Goal: Task Accomplishment & Management: Manage account settings

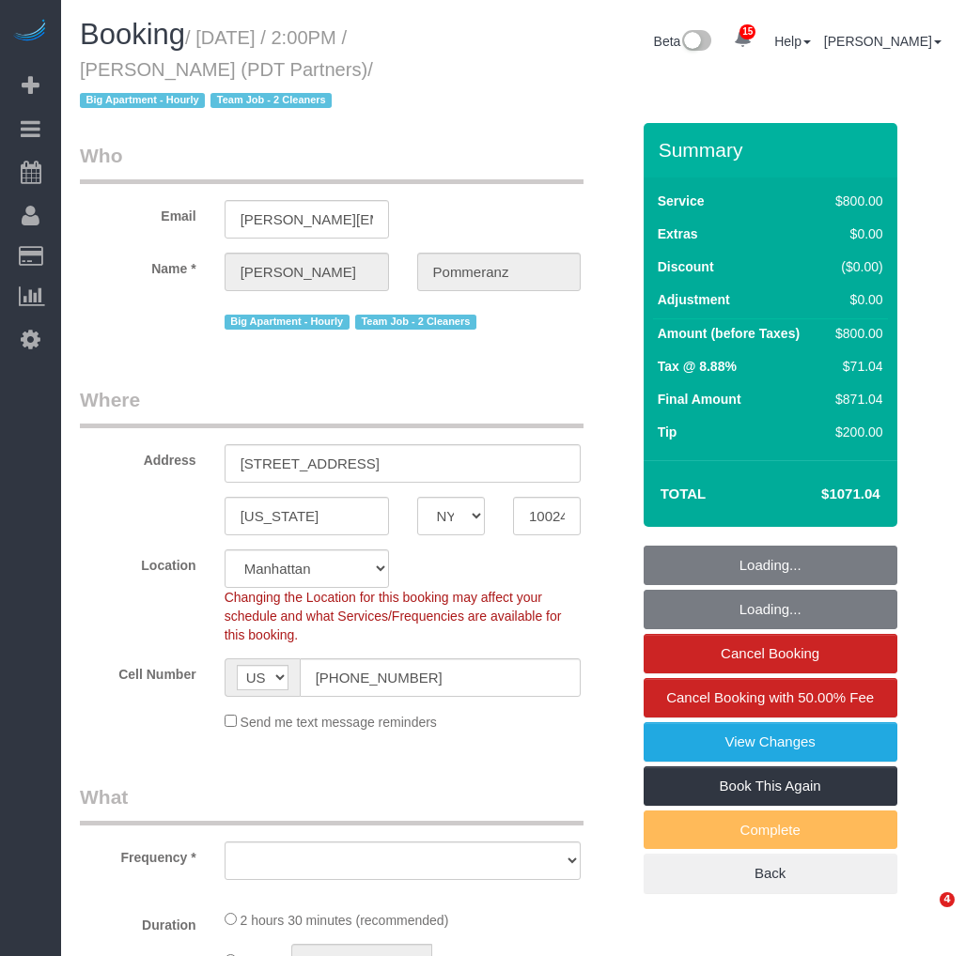
select select "NY"
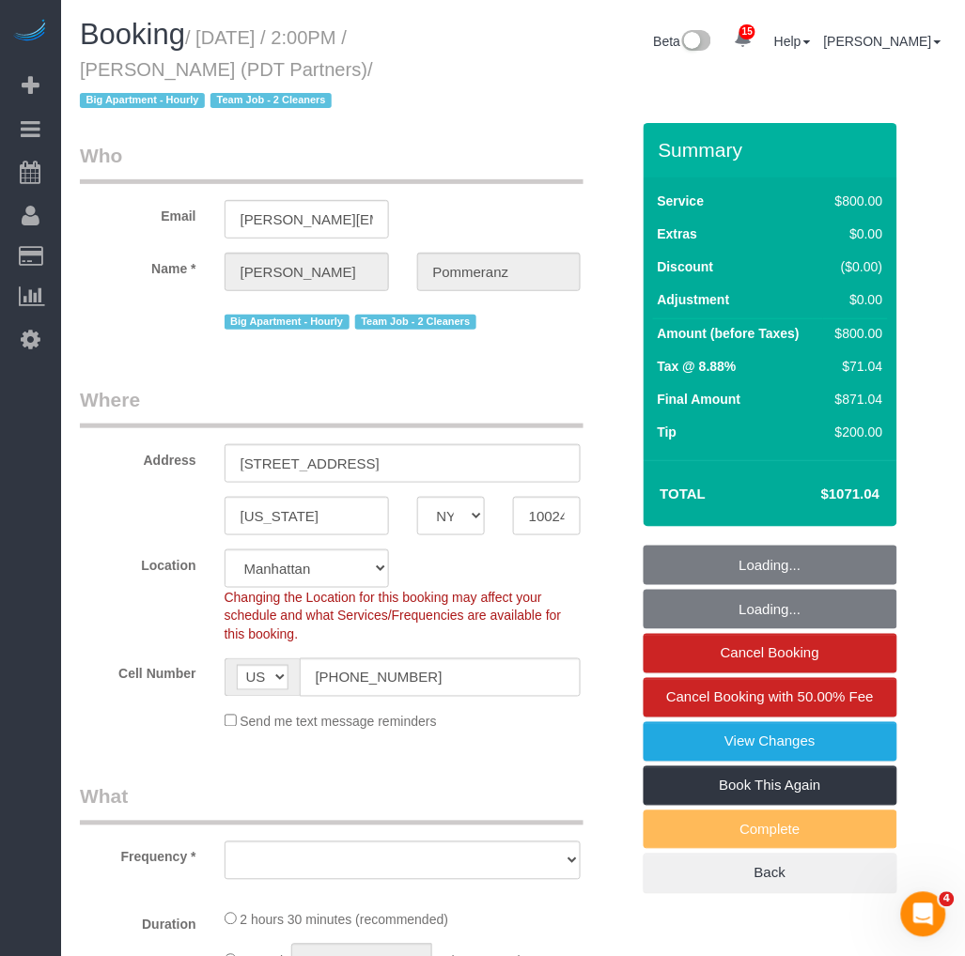
select select "string:stripe-pm_1Rdx544VGloSiKo7eMdguZrP"
select select "number:60"
select select "number:76"
select select "number:15"
select select "number:5"
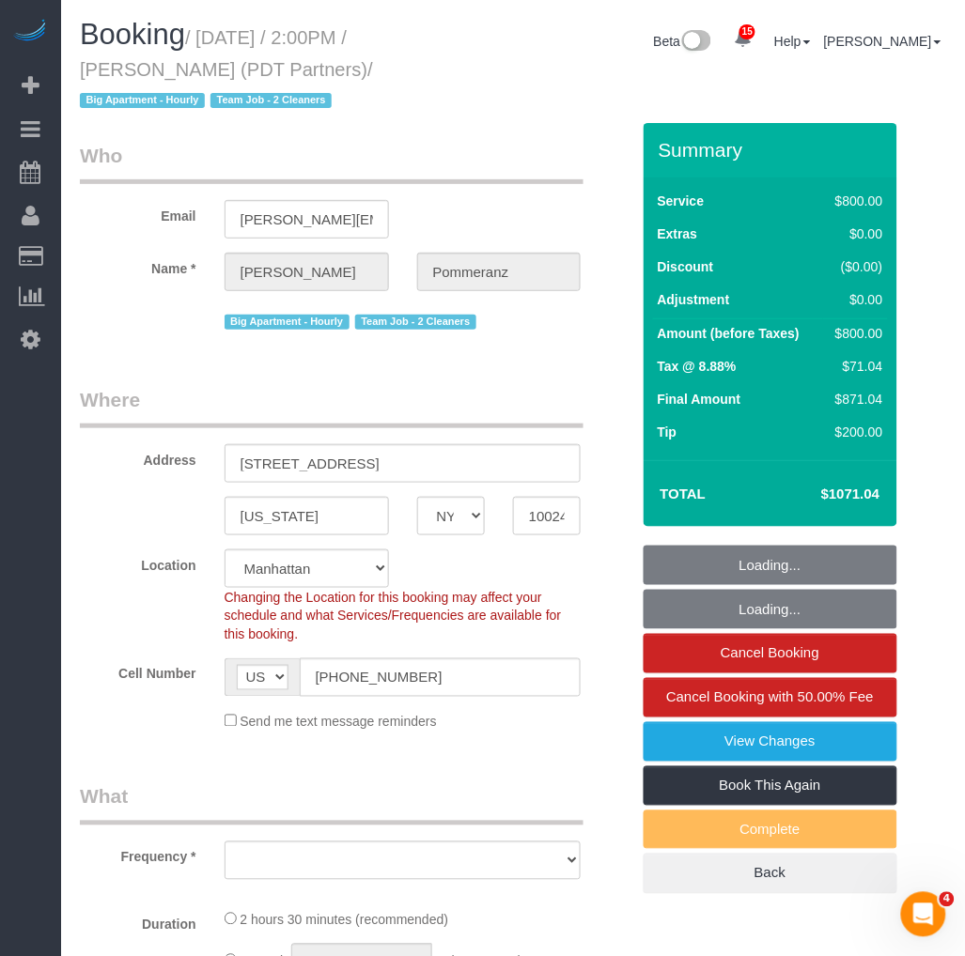
select select "object:922"
select select "4"
select select "150"
select select "spot1"
select select "object:1451"
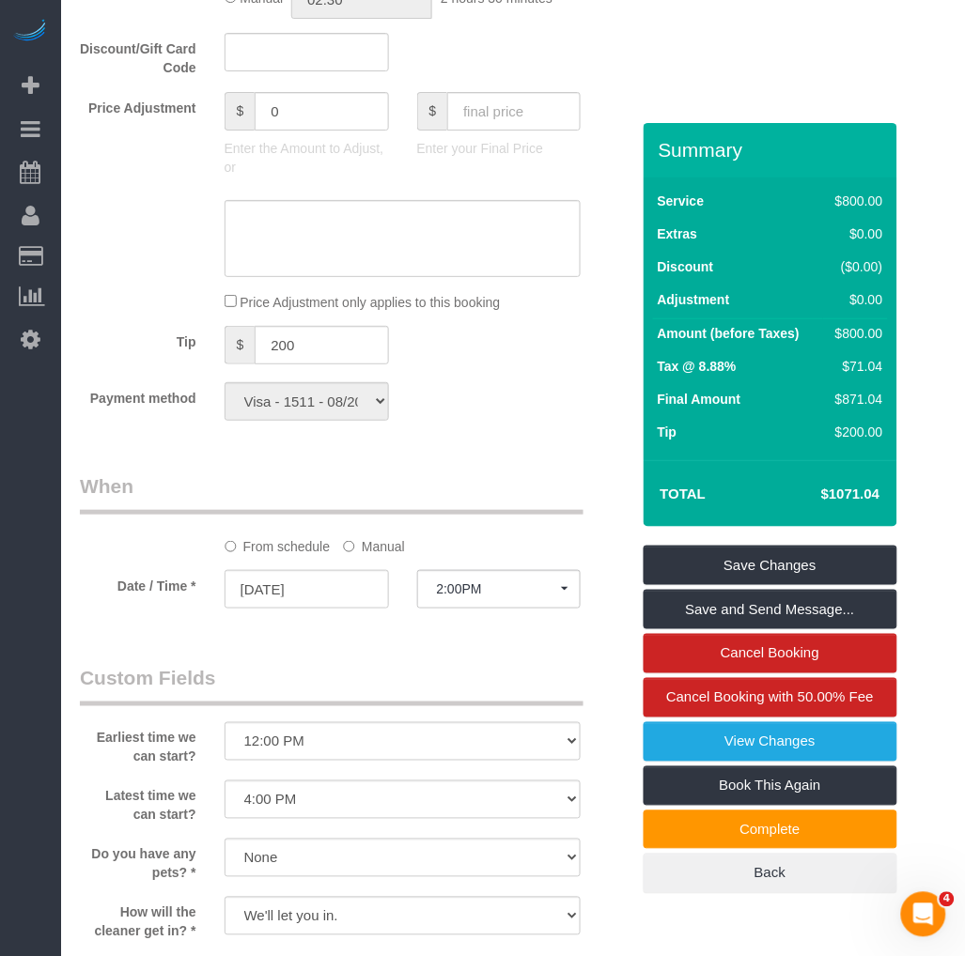
scroll to position [834, 0]
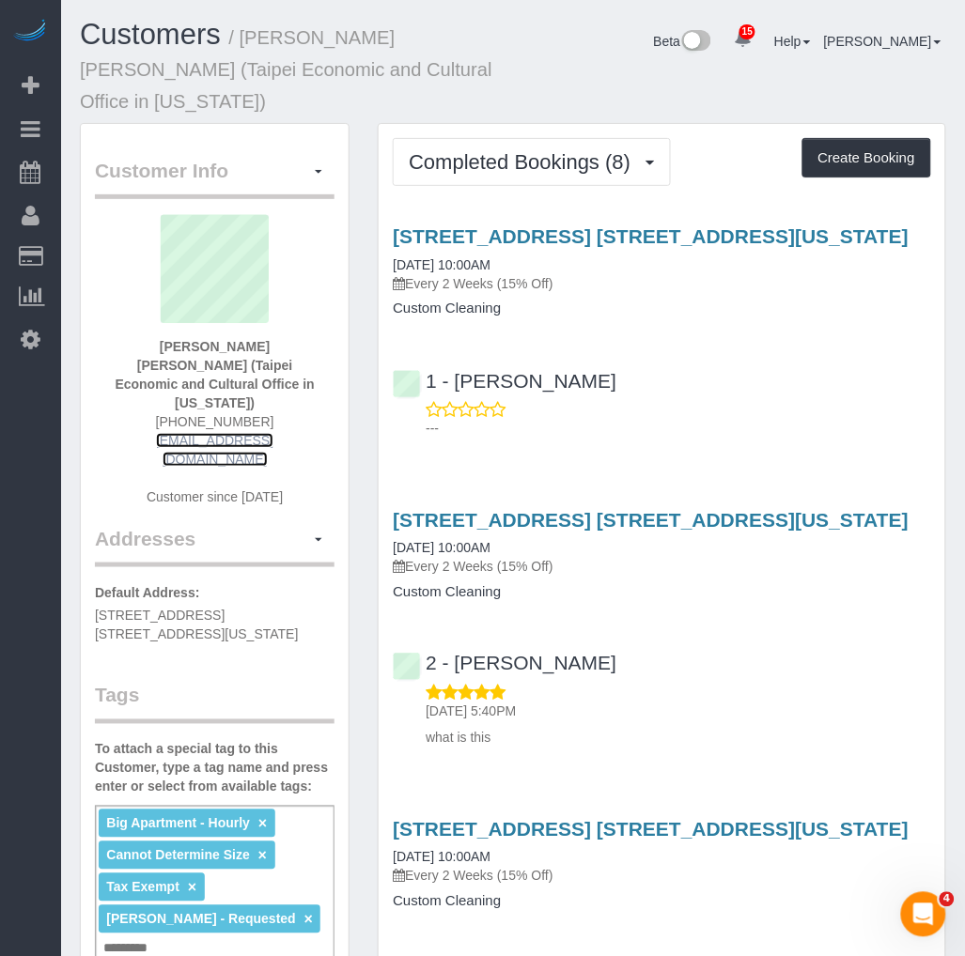
click at [181, 433] on link "[EMAIL_ADDRESS][DOMAIN_NAME]" at bounding box center [214, 450] width 117 height 34
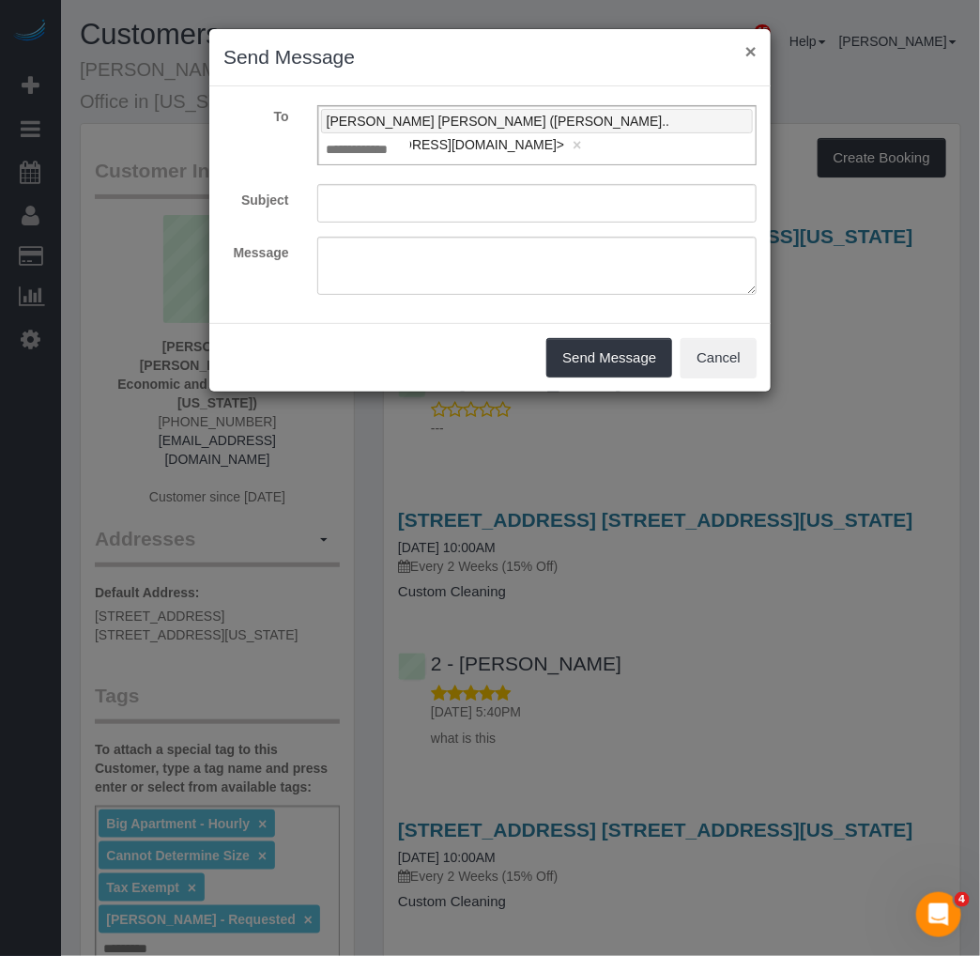
click at [756, 45] on button "×" at bounding box center [751, 51] width 11 height 20
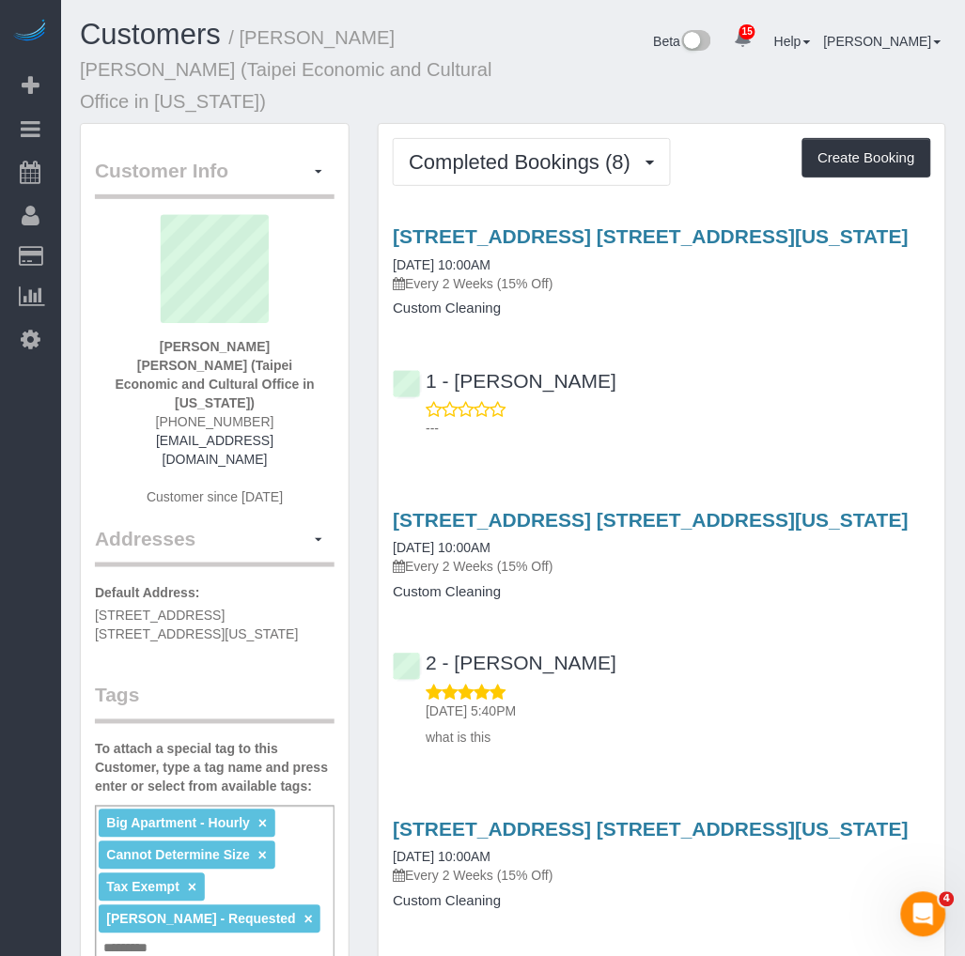
drag, startPoint x: 156, startPoint y: 409, endPoint x: 208, endPoint y: 410, distance: 52.6
click at [200, 410] on div "[PERSON_NAME] [PERSON_NAME] (Taipei Economic and Cultural Office in [US_STATE])…" at bounding box center [214, 370] width 239 height 310
click at [321, 394] on div "[PERSON_NAME] [PERSON_NAME] (Taipei Economic and Cultural Office in [US_STATE])…" at bounding box center [214, 370] width 239 height 310
click at [308, 394] on div "[PERSON_NAME] [PERSON_NAME] (Taipei Economic and Cultural Office in [US_STATE])…" at bounding box center [214, 370] width 239 height 310
click at [490, 150] on span "Completed Bookings (8)" at bounding box center [524, 161] width 231 height 23
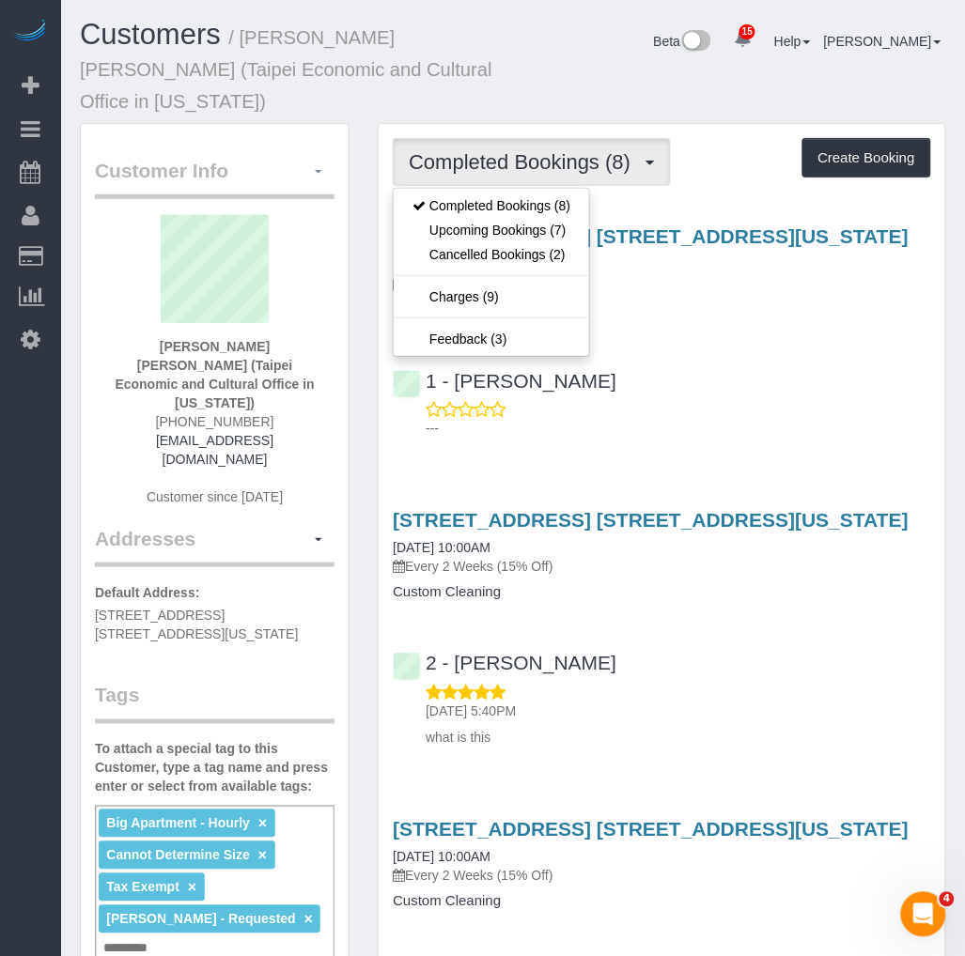
click at [316, 157] on button "button" at bounding box center [318, 171] width 32 height 29
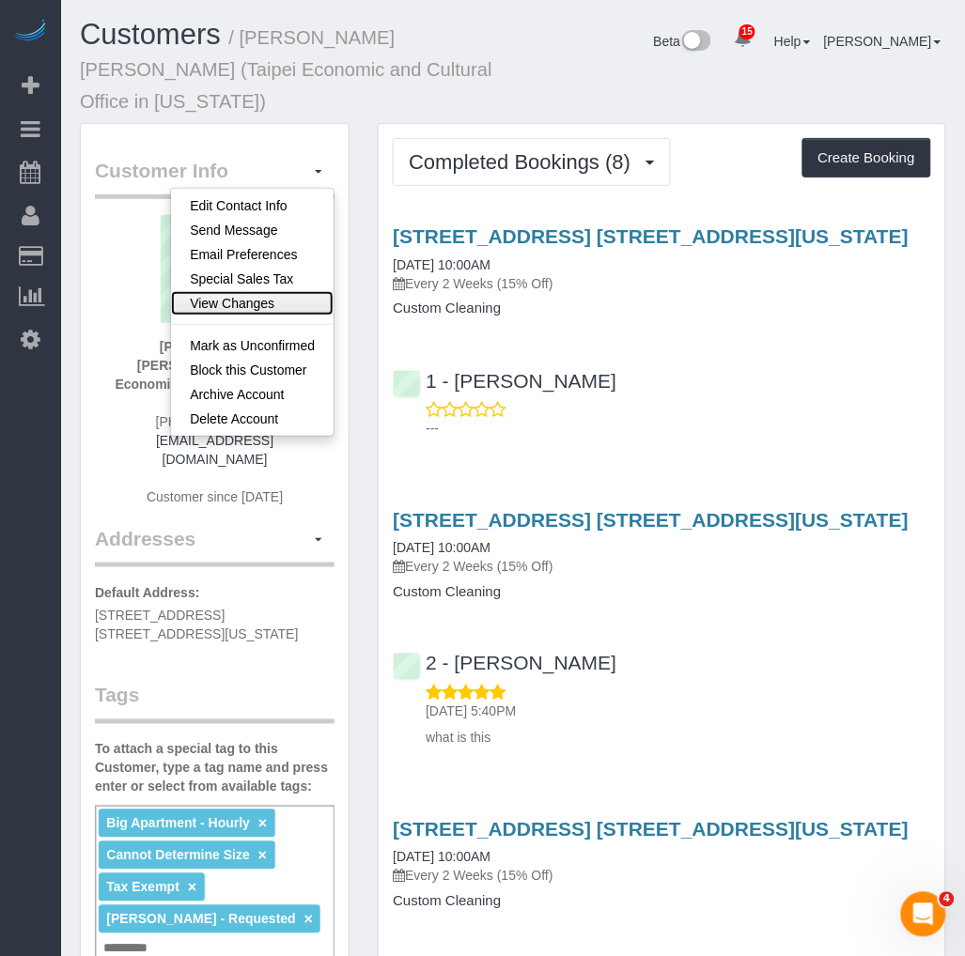
click at [249, 291] on link "View Changes" at bounding box center [252, 303] width 162 height 24
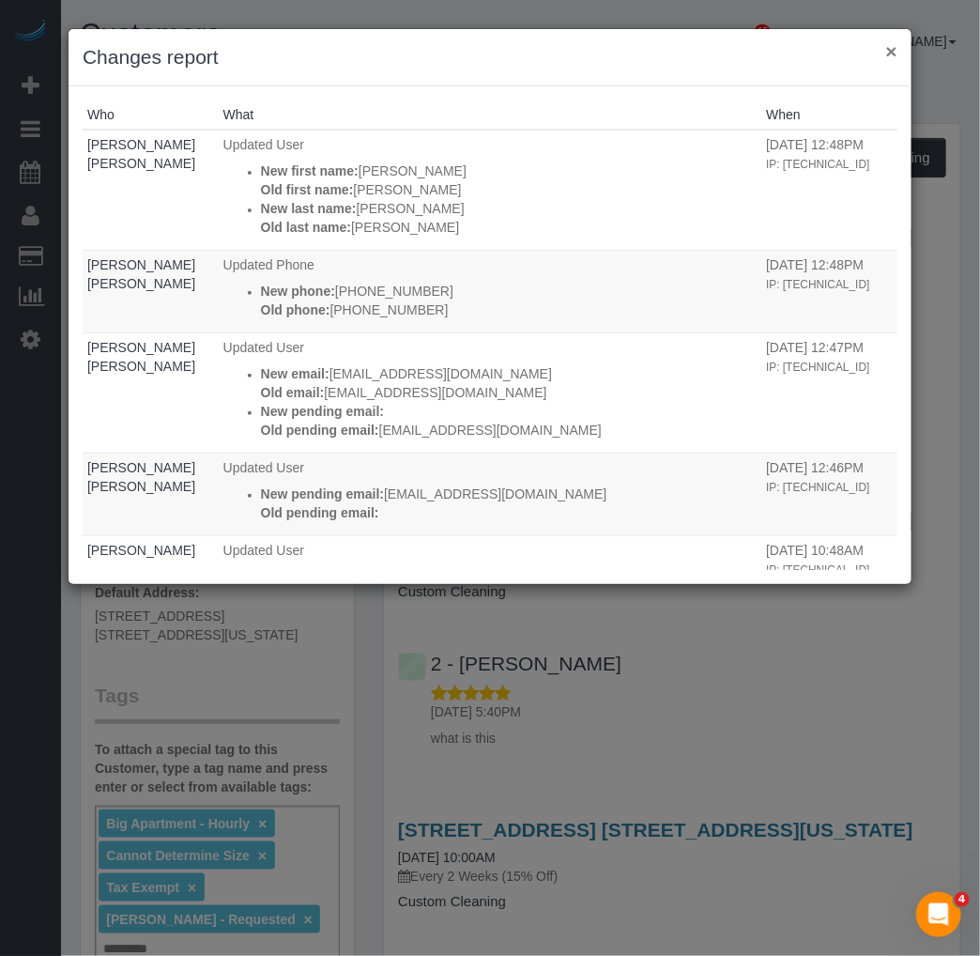
click at [889, 52] on button "×" at bounding box center [892, 51] width 11 height 20
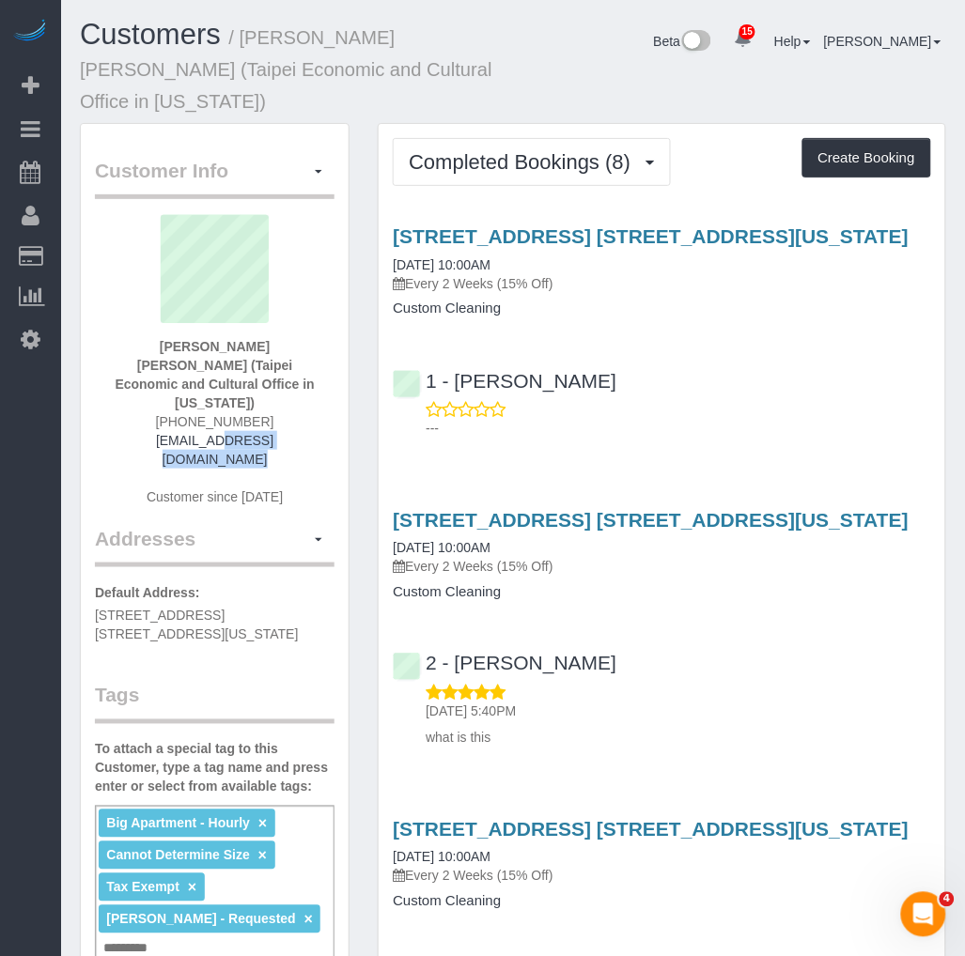
drag, startPoint x: 294, startPoint y: 392, endPoint x: 138, endPoint y: 382, distance: 156.2
click at [138, 382] on div "[PERSON_NAME] [PERSON_NAME] (Taipei Economic and Cultural Office in [US_STATE])…" at bounding box center [214, 370] width 239 height 310
copy link "[EMAIL_ADDRESS][DOMAIN_NAME]"
drag, startPoint x: 633, startPoint y: 428, endPoint x: 770, endPoint y: 419, distance: 137.4
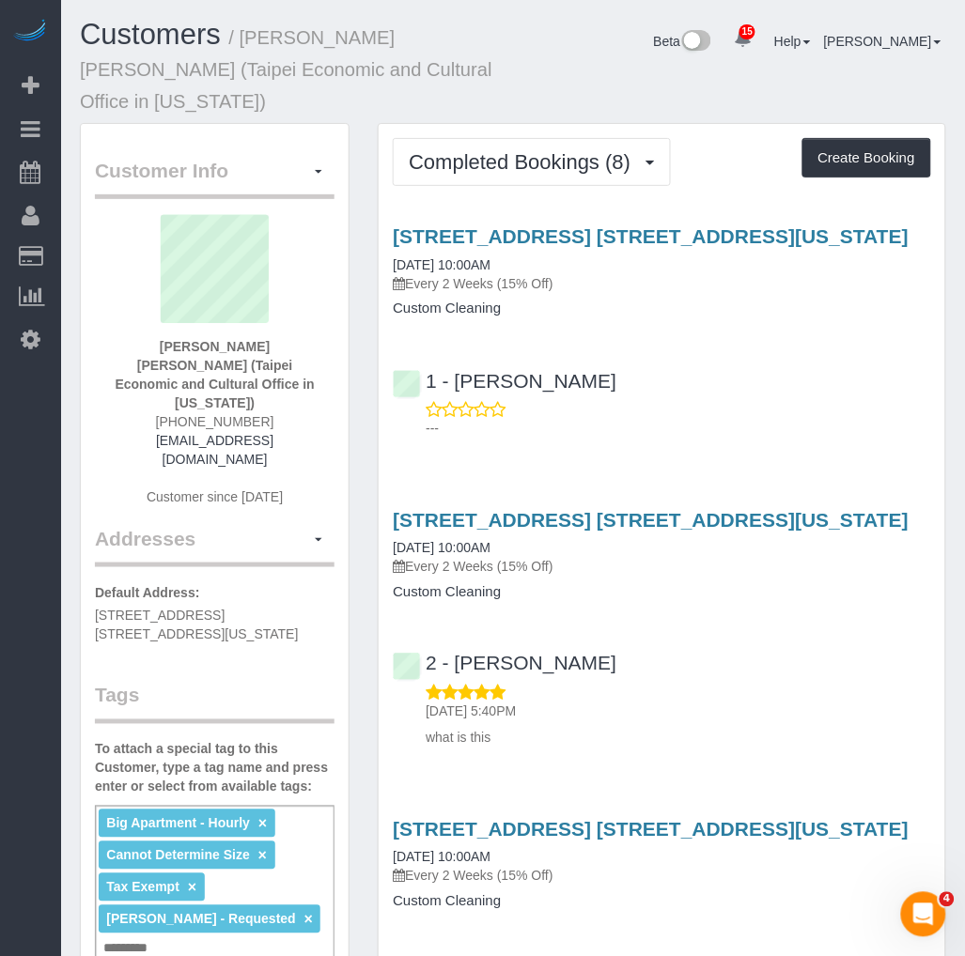
drag, startPoint x: 770, startPoint y: 419, endPoint x: 510, endPoint y: 408, distance: 260.4
click at [574, 414] on div "[STREET_ADDRESS] [STREET_ADDRESS][US_STATE] [DATE] 10:00AM Every 2 Weeks (15% O…" at bounding box center [661, 327] width 566 height 237
drag, startPoint x: 510, startPoint y: 408, endPoint x: 778, endPoint y: 401, distance: 267.7
click at [778, 401] on div "[STREET_ADDRESS] [STREET_ADDRESS][US_STATE] [DATE] 10:00AM Every 2 Weeks (15% O…" at bounding box center [661, 327] width 566 height 237
